Goal: Task Accomplishment & Management: Use online tool/utility

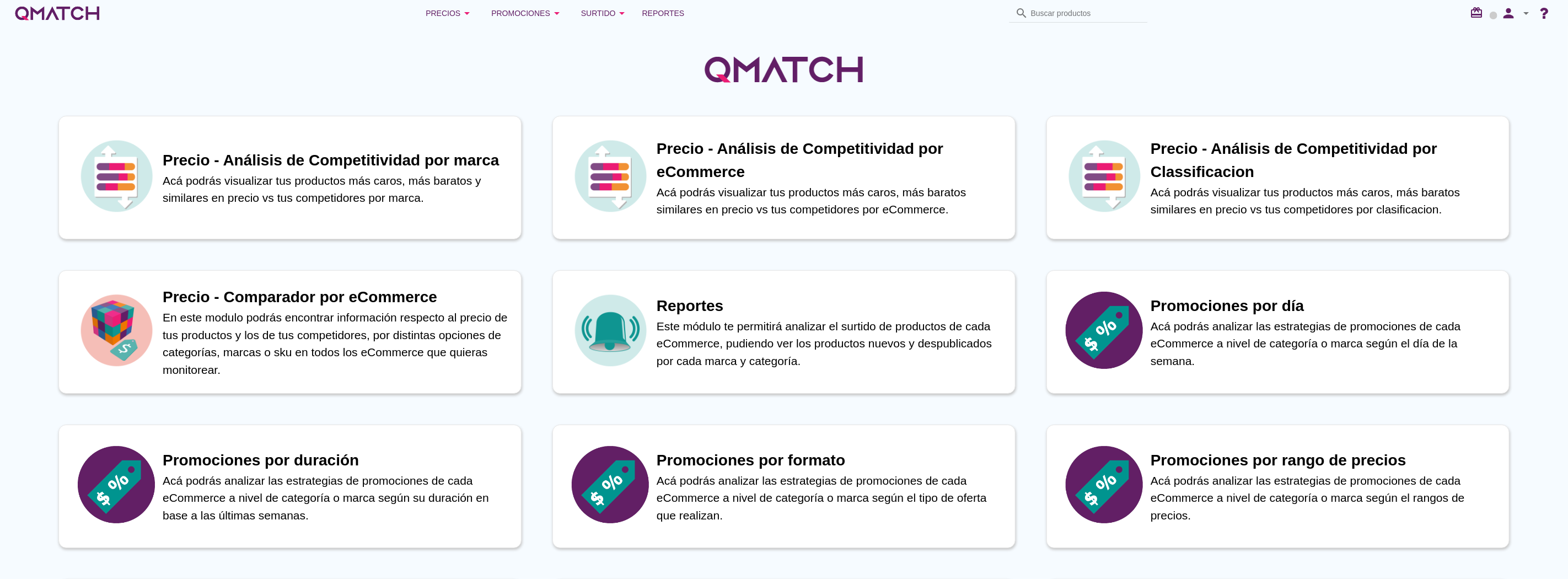
click at [1522, 21] on div "person arrow_drop_down" at bounding box center [1515, 13] width 36 height 22
click at [1515, 68] on span "Preferencias de aplicación" at bounding box center [1495, 68] width 90 height 9
radio input "true"
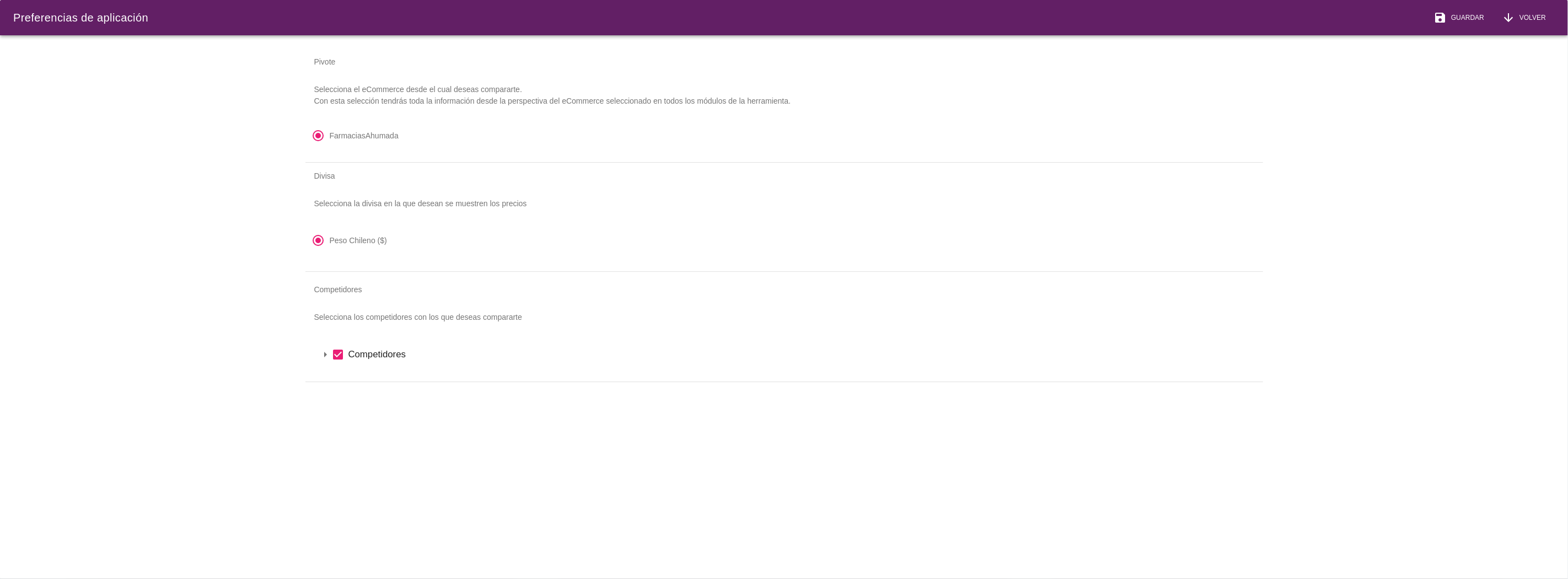
click at [324, 356] on icon "arrow_drop_down" at bounding box center [324, 354] width 13 height 13
click at [337, 373] on icon "arrow_drop_down" at bounding box center [339, 373] width 13 height 13
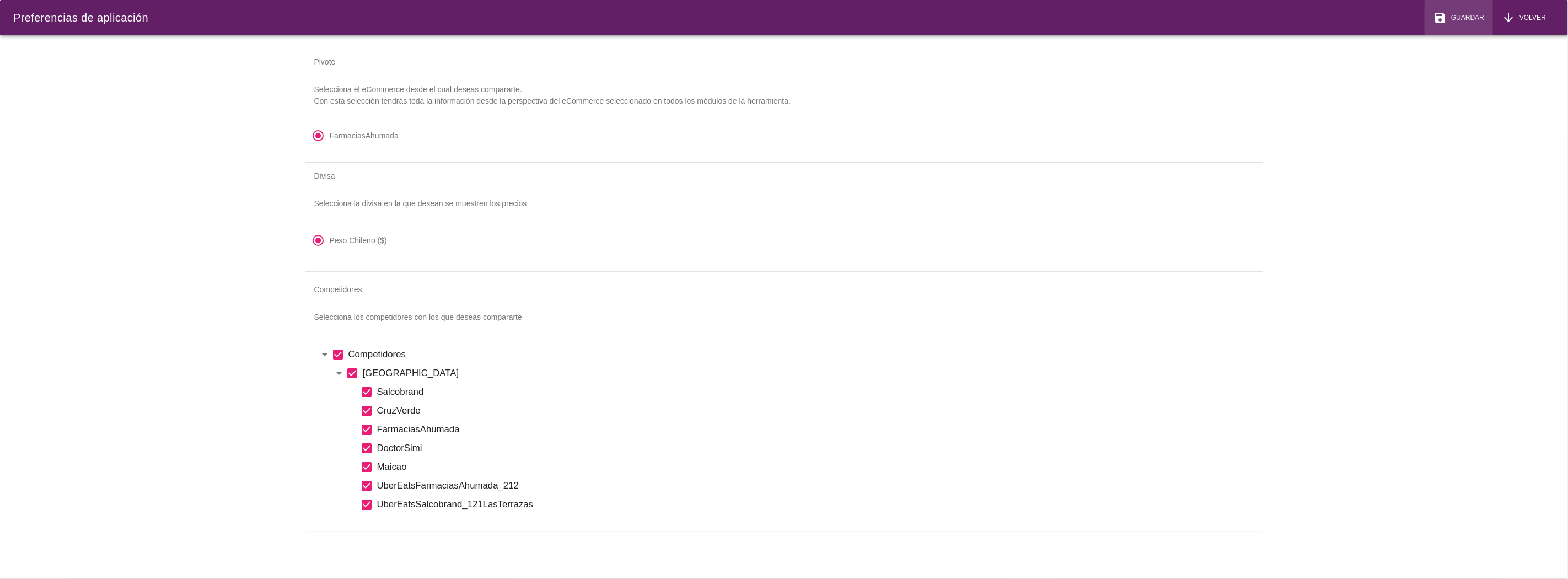
click at [1477, 22] on span "Guardar" at bounding box center [1465, 17] width 37 height 10
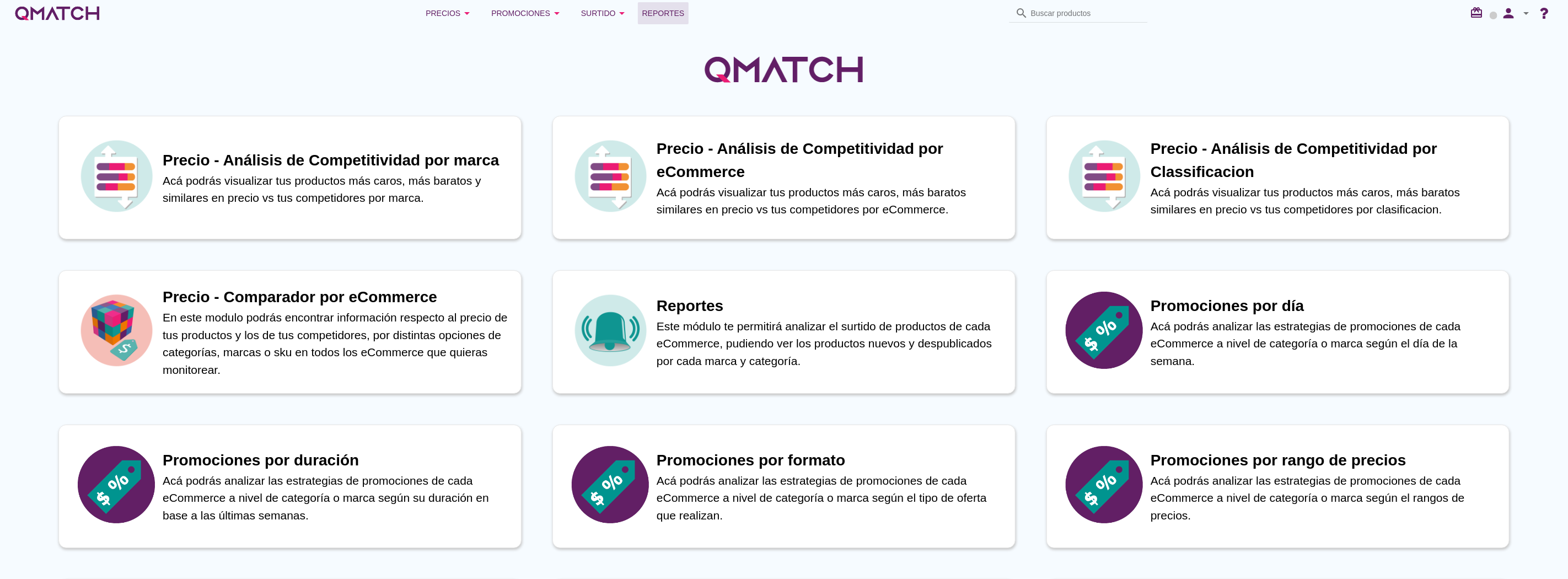
click at [664, 13] on span "Reportes" at bounding box center [663, 13] width 42 height 13
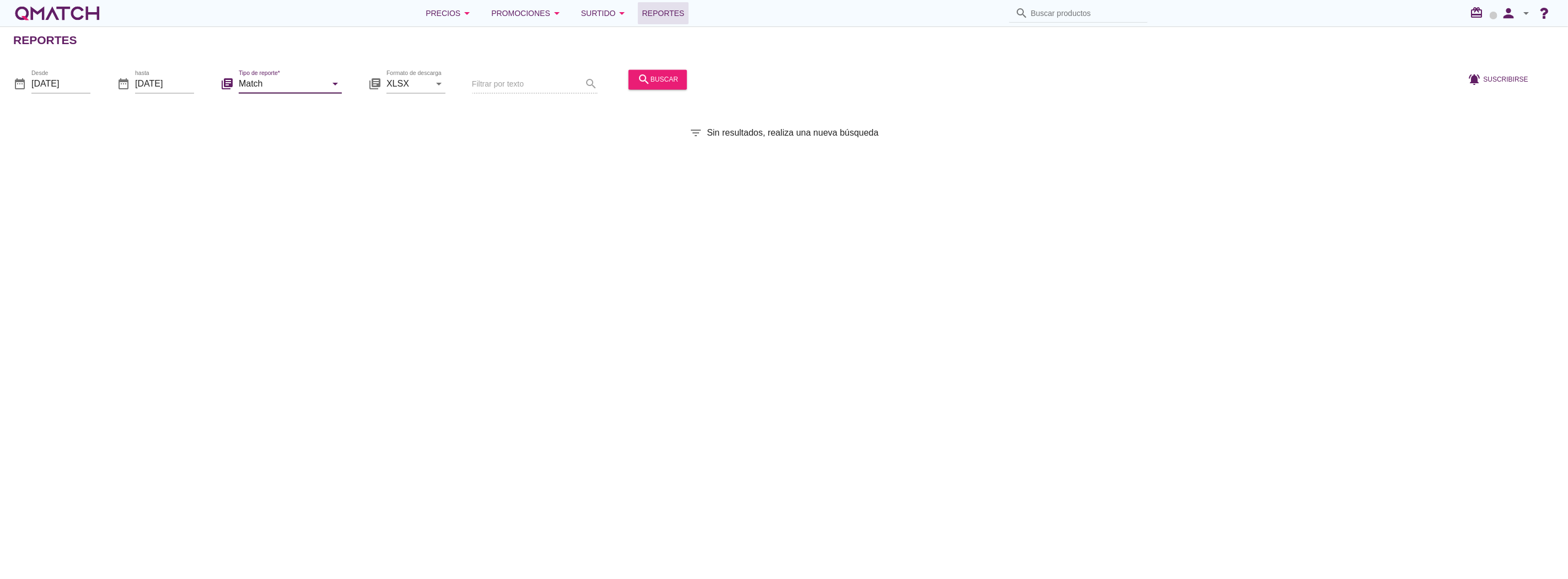
click at [296, 75] on input "Match" at bounding box center [282, 83] width 88 height 17
click at [291, 186] on div "Match con historicos" at bounding box center [305, 190] width 116 height 13
type input "Match con historicos"
click at [655, 81] on div "search buscar" at bounding box center [657, 79] width 41 height 13
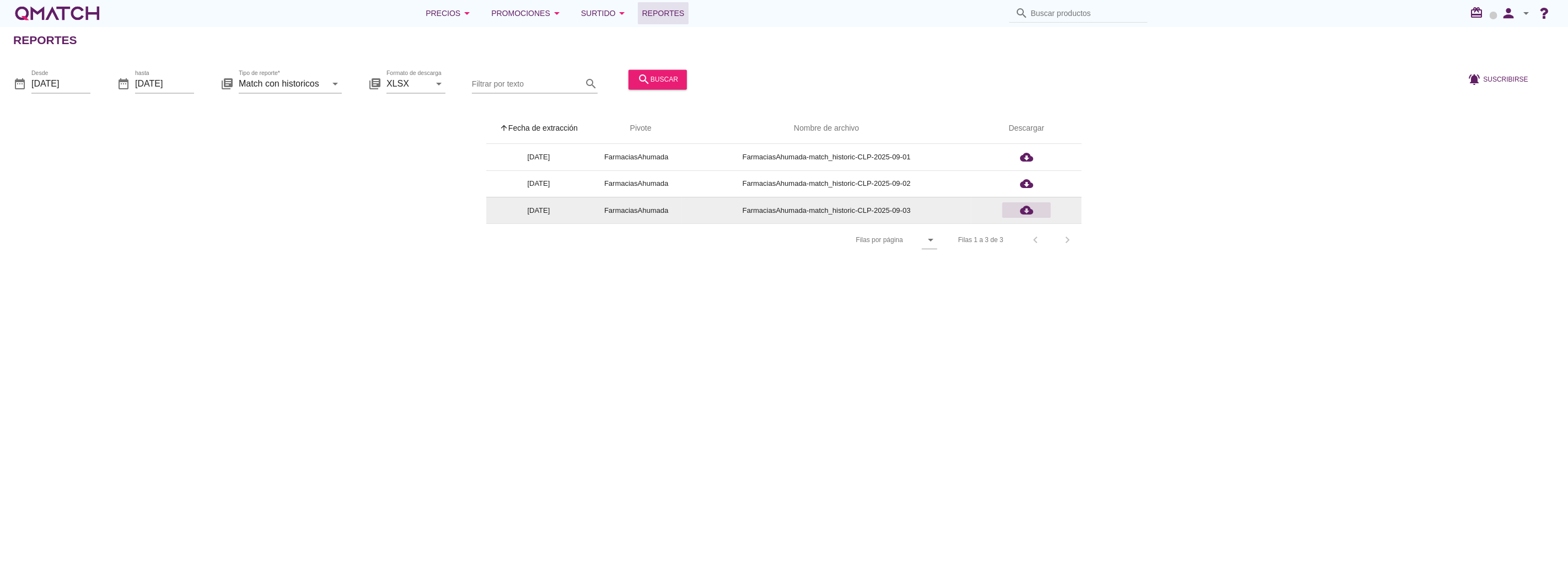
click at [1027, 210] on icon "cloud_download" at bounding box center [1026, 210] width 13 height 13
